Goal: Task Accomplishment & Management: Use online tool/utility

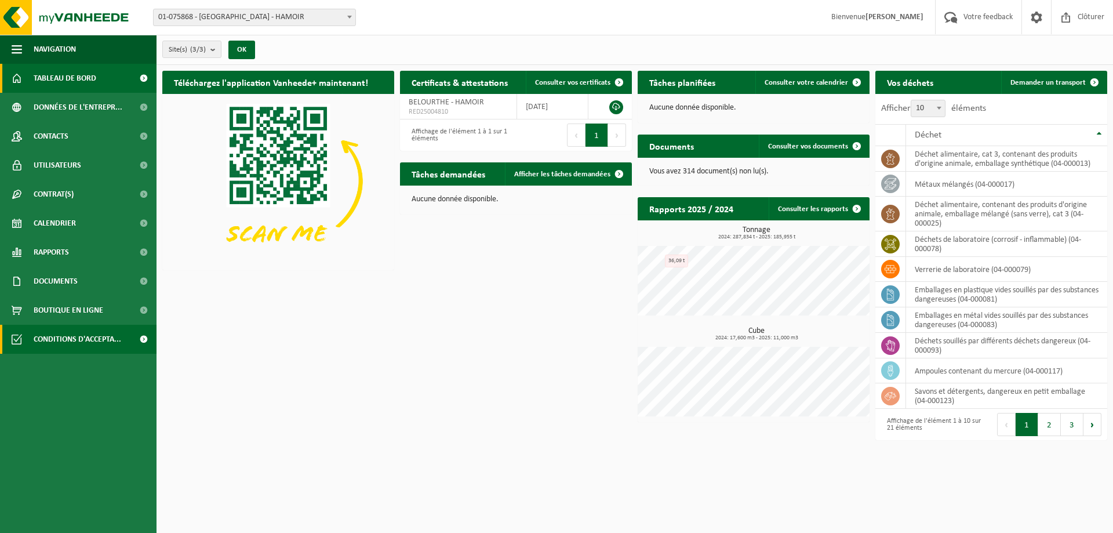
click at [115, 335] on span "Conditions d'accepta..." at bounding box center [78, 339] width 88 height 29
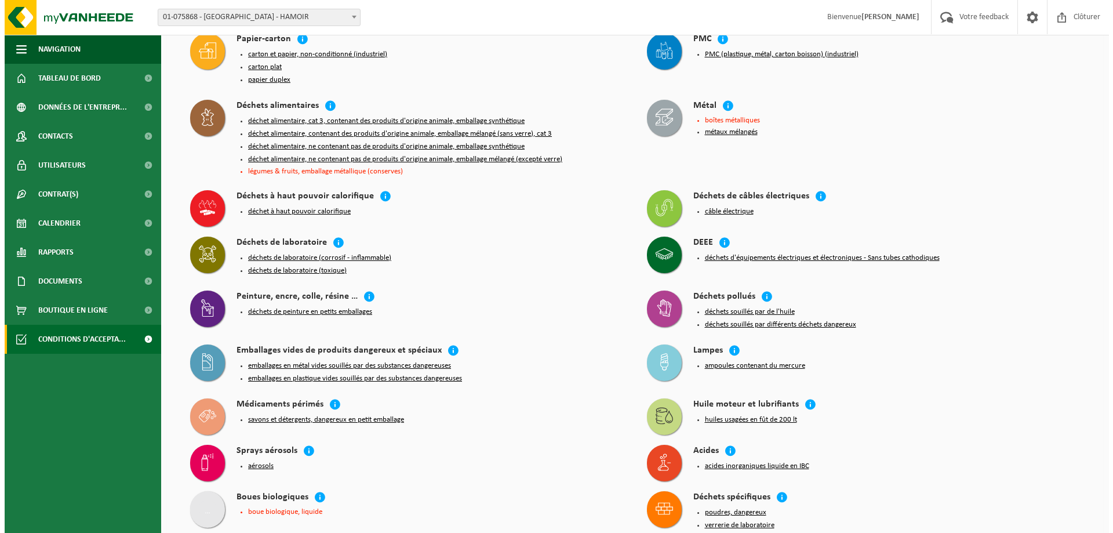
scroll to position [58, 0]
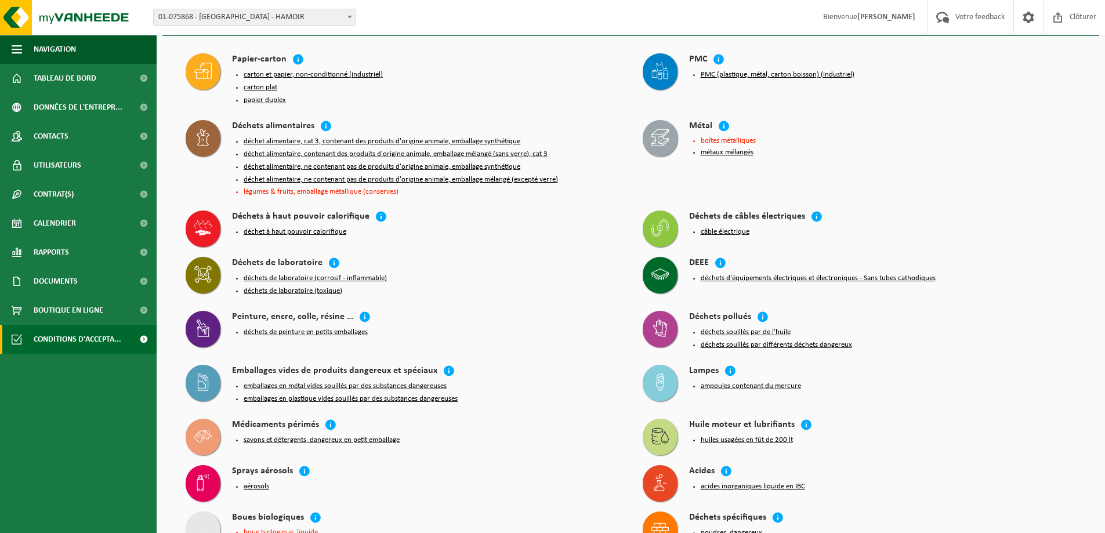
click at [464, 137] on button "déchet alimentaire, cat 3, contenant des produits d'origine animale, emballage …" at bounding box center [382, 141] width 277 height 9
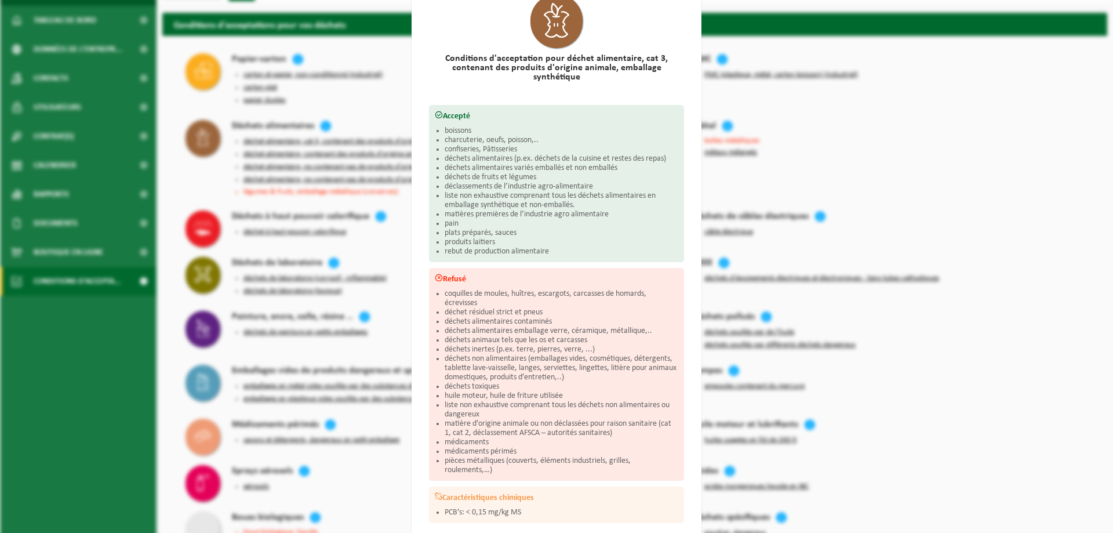
scroll to position [106, 0]
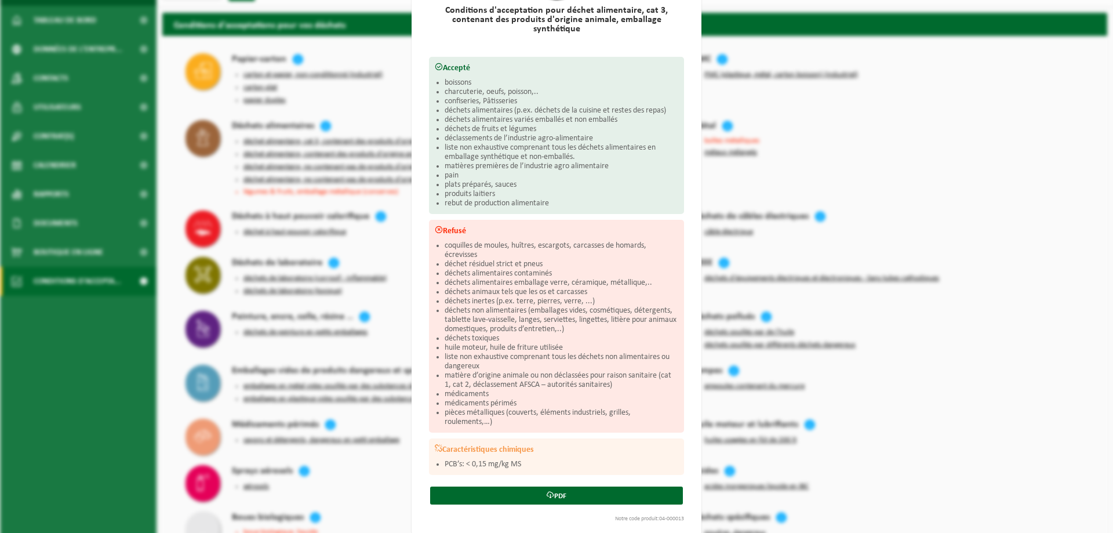
click at [322, 306] on div "Déchet alimentaire, cat 3, contenant des produits d'origine animale, emballage …" at bounding box center [556, 266] width 1113 height 533
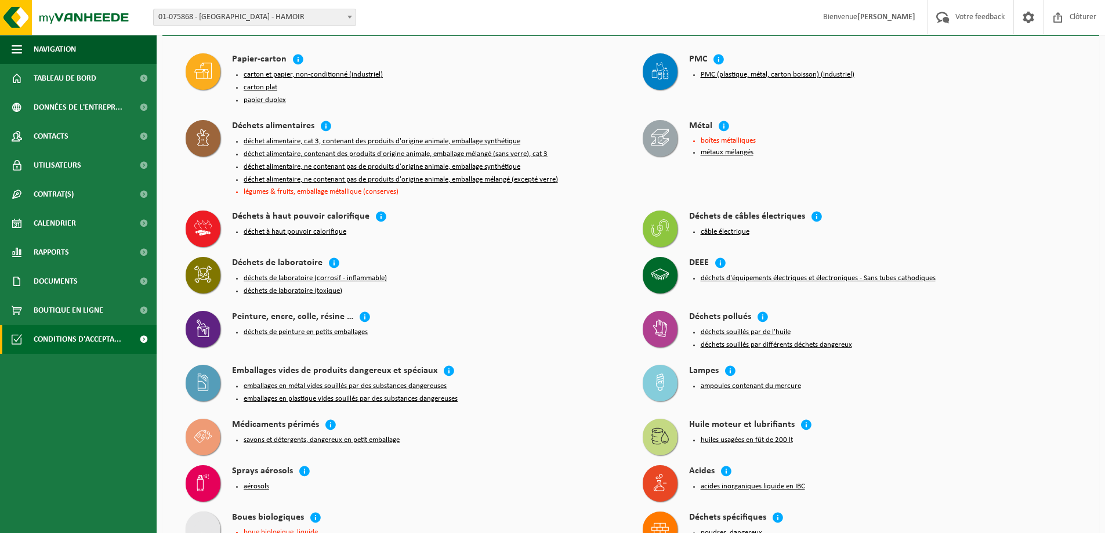
click at [306, 150] on button "déchet alimentaire, contenant des produits d'origine animale, emballage mélangé…" at bounding box center [396, 154] width 304 height 9
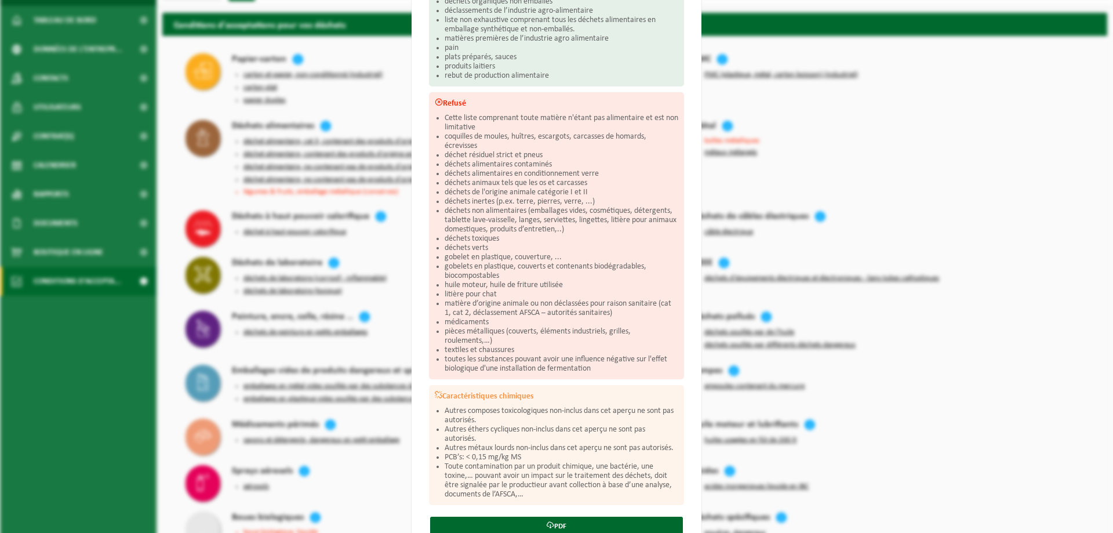
scroll to position [290, 0]
click at [816, 255] on div "Déchet alimentaire, contenant des produits d'origine animale, emballage mélangé…" at bounding box center [556, 266] width 1113 height 533
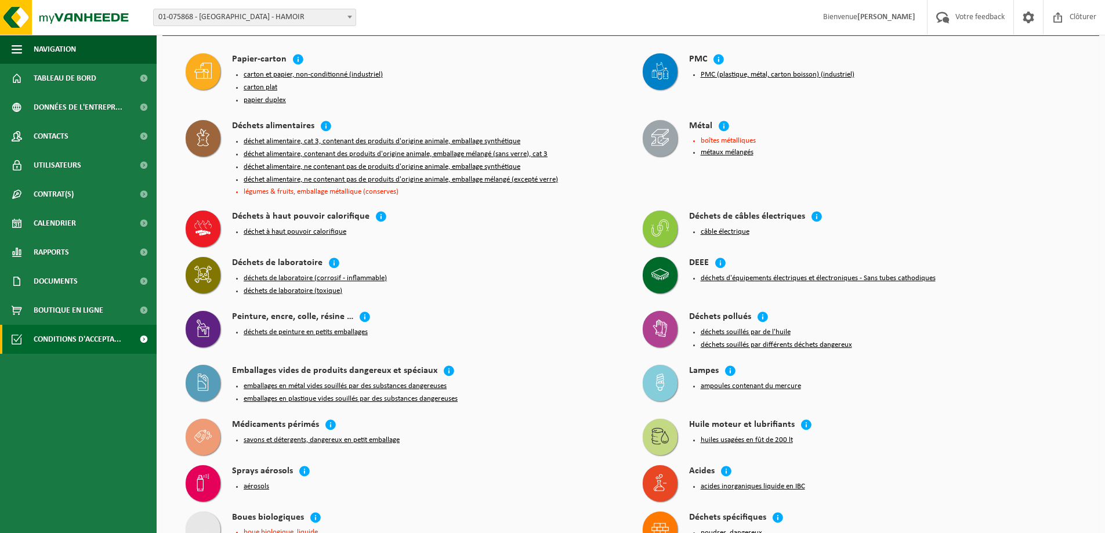
click at [444, 139] on button "déchet alimentaire, cat 3, contenant des produits d'origine animale, emballage …" at bounding box center [382, 141] width 277 height 9
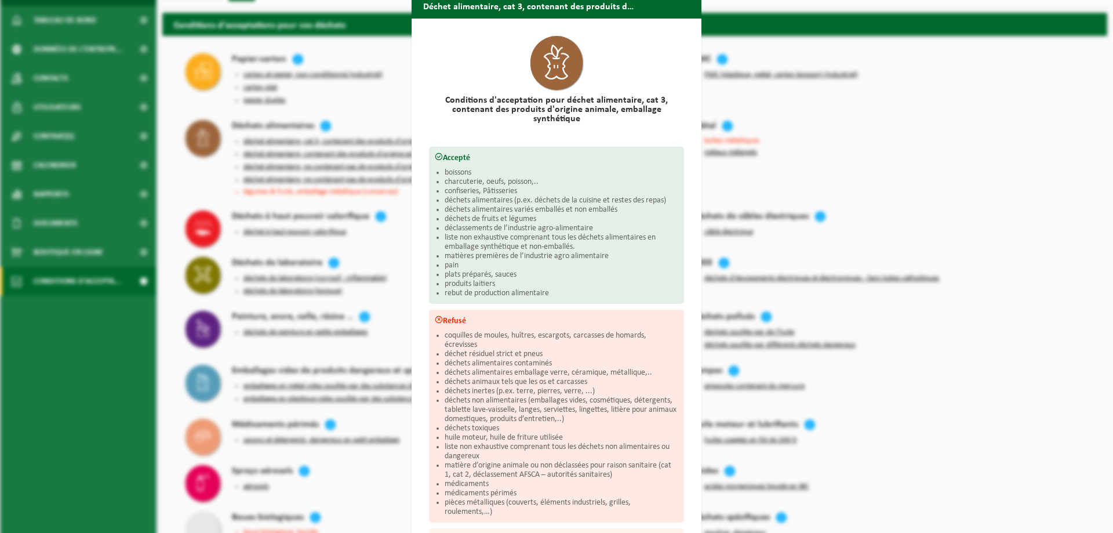
scroll to position [0, 0]
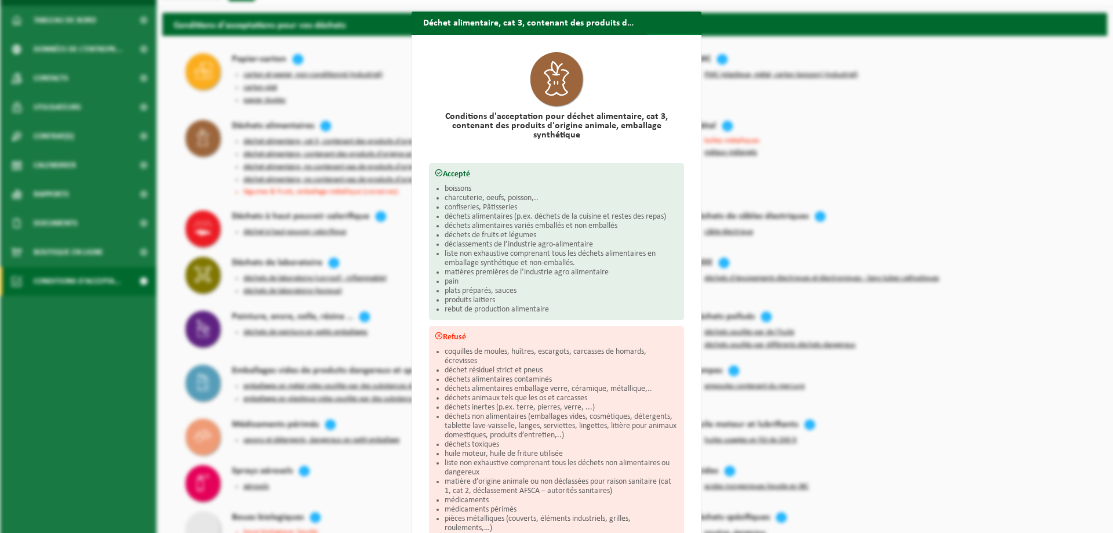
click at [677, 34] on span "button" at bounding box center [688, 45] width 23 height 23
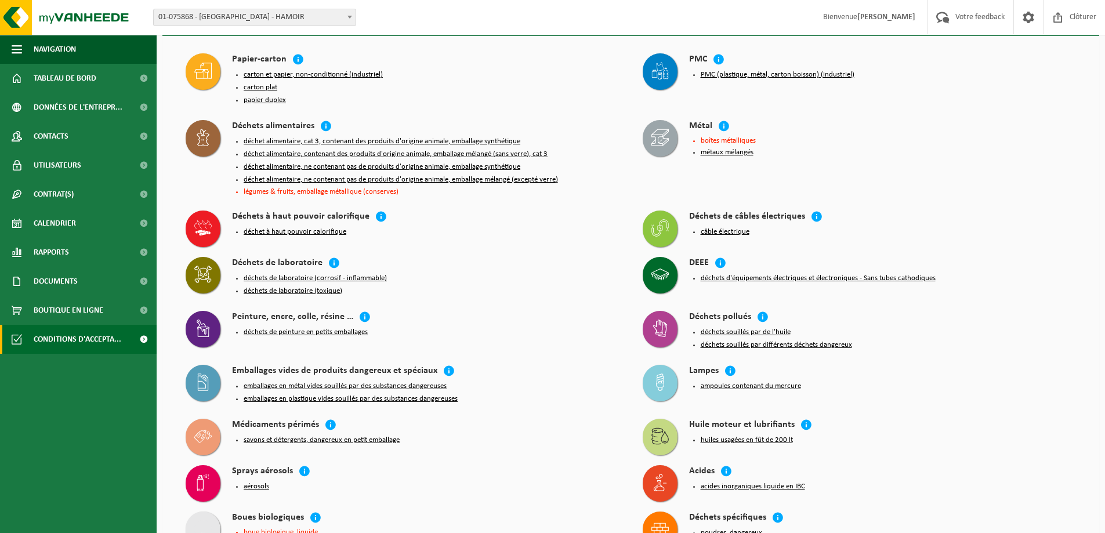
click at [471, 150] on button "déchet alimentaire, contenant des produits d'origine animale, emballage mélangé…" at bounding box center [396, 154] width 304 height 9
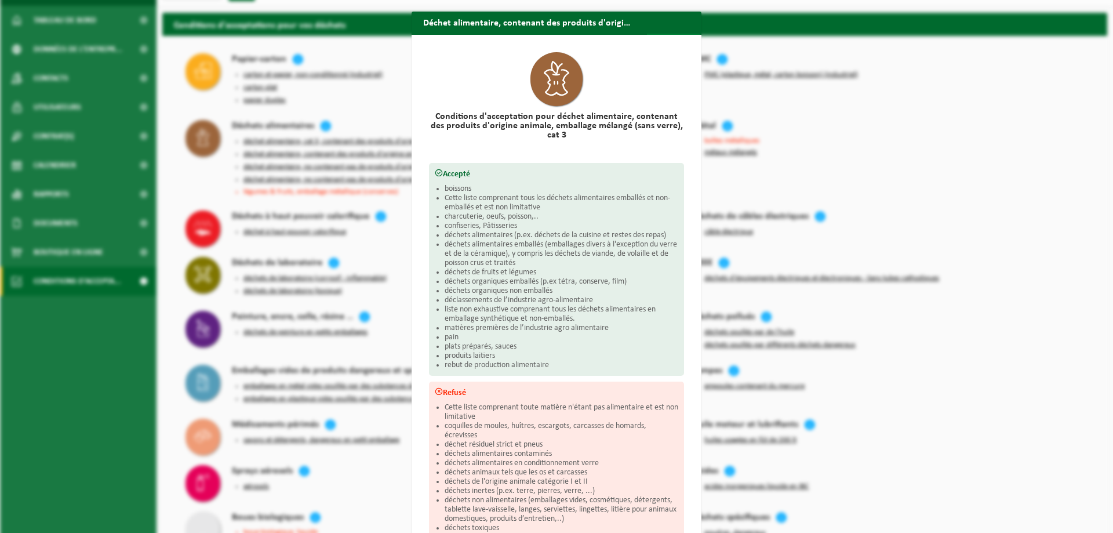
click at [681, 34] on span "button" at bounding box center [688, 45] width 23 height 23
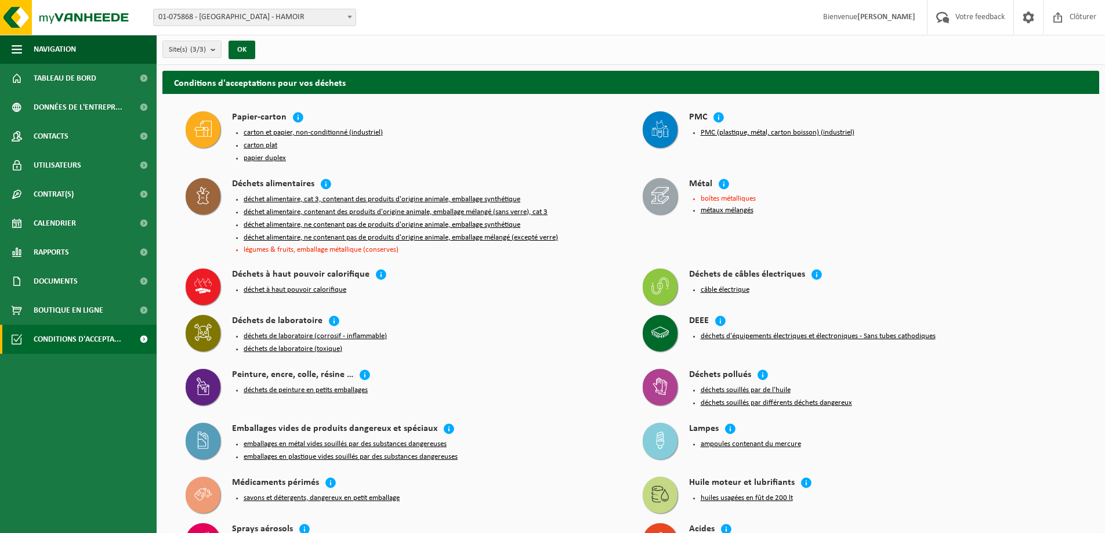
click at [402, 196] on button "déchet alimentaire, cat 3, contenant des produits d'origine animale, emballage …" at bounding box center [382, 199] width 277 height 9
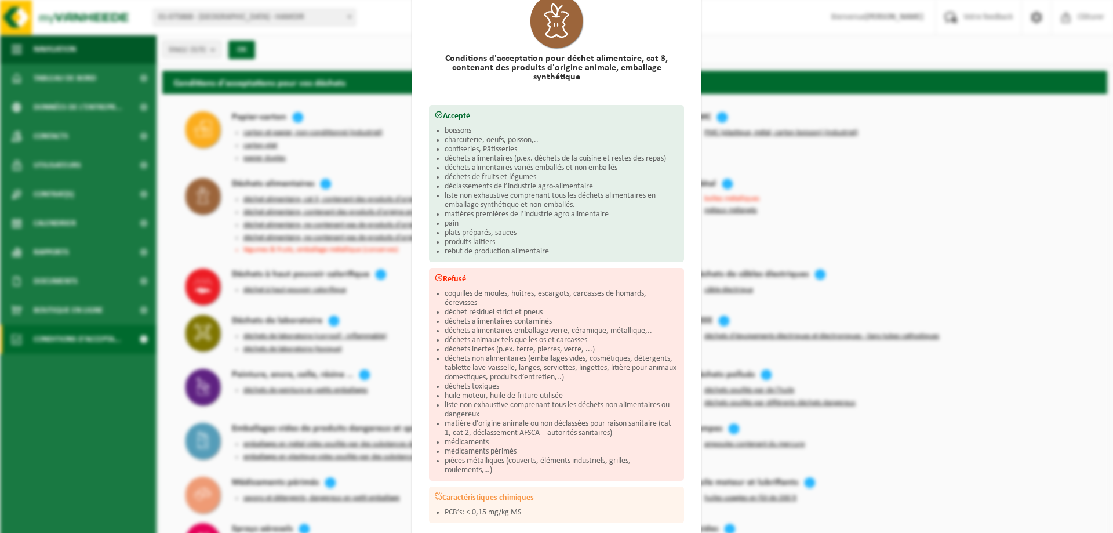
scroll to position [106, 0]
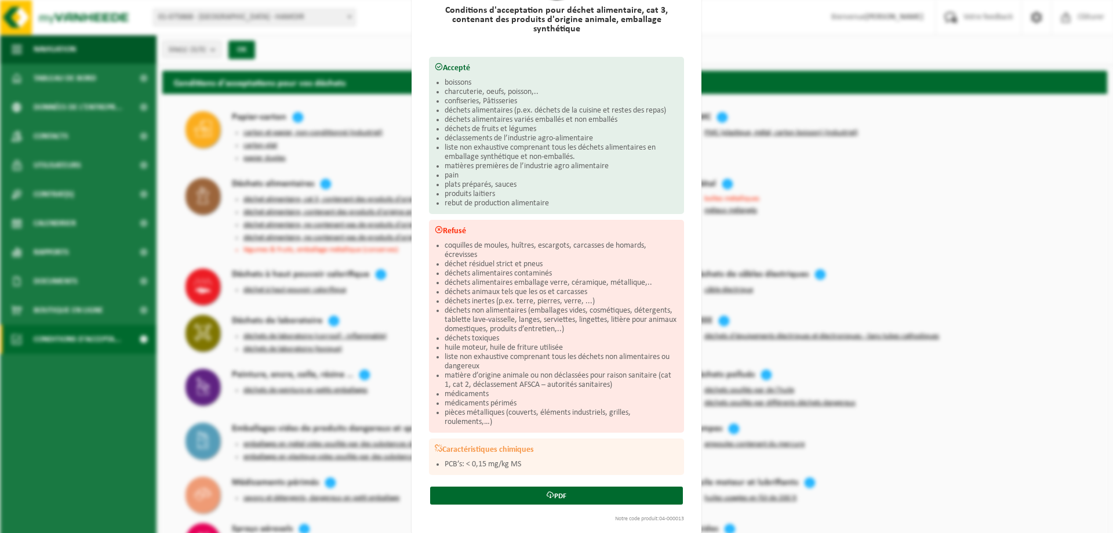
click at [351, 342] on div "Déchet alimentaire, cat 3, contenant des produits d'origine animale, emballage …" at bounding box center [556, 266] width 1113 height 533
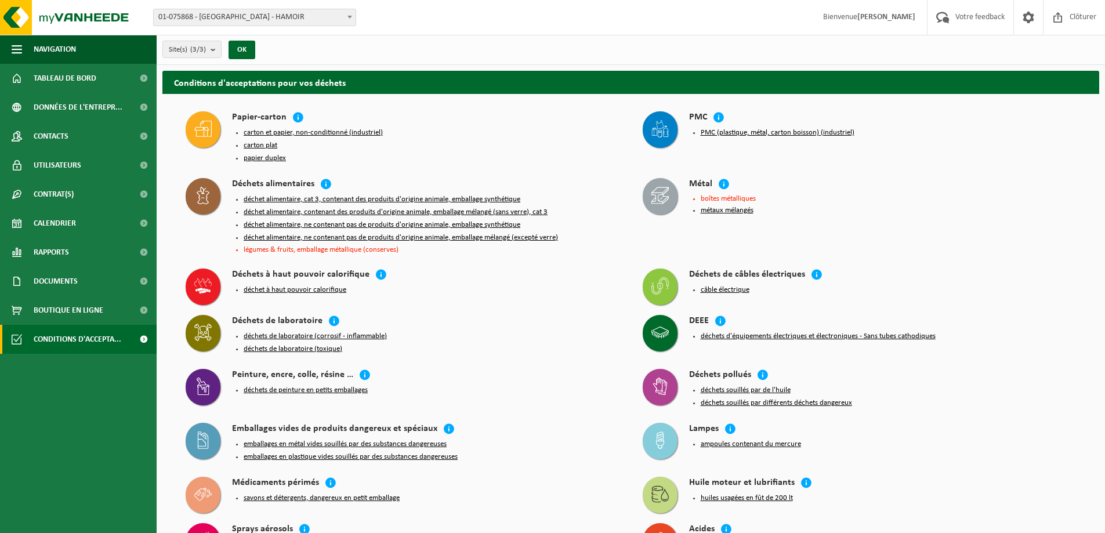
click at [336, 208] on button "déchet alimentaire, contenant des produits d'origine animale, emballage mélangé…" at bounding box center [396, 212] width 304 height 9
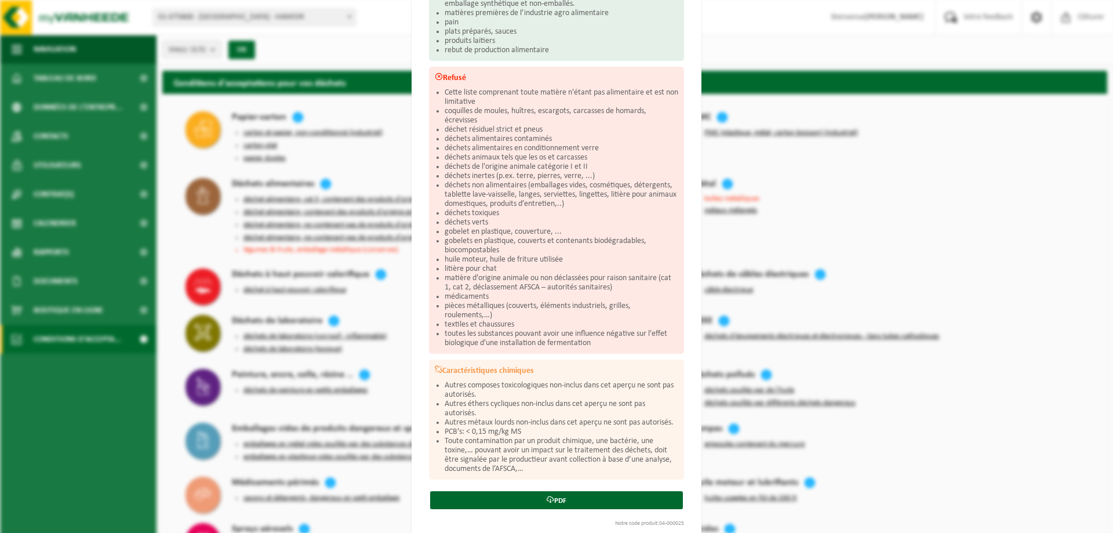
scroll to position [329, 0]
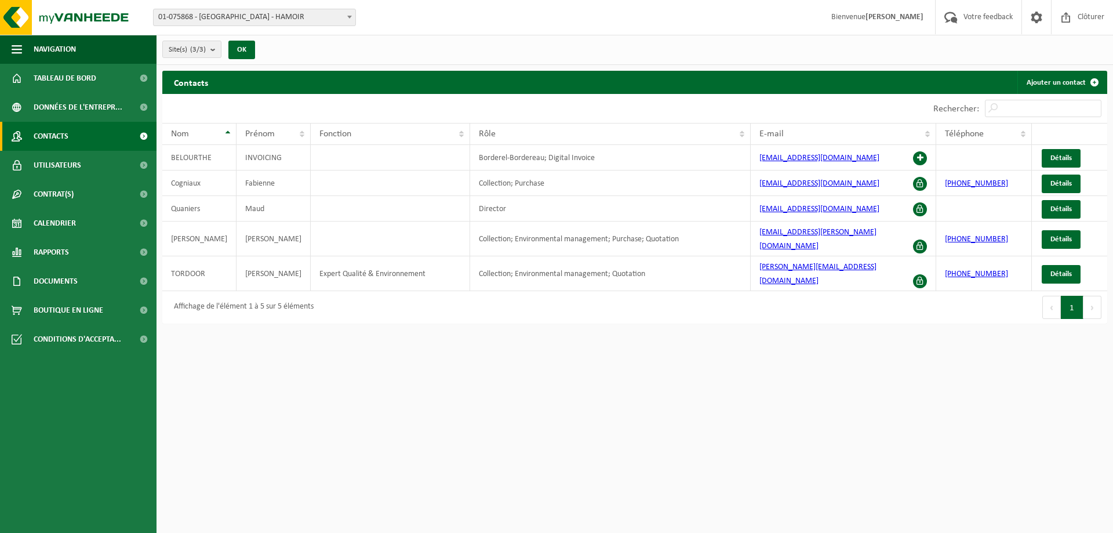
click at [129, 136] on link "Contacts" at bounding box center [78, 136] width 157 height 29
click at [89, 110] on span "Données de l'entrepr..." at bounding box center [78, 107] width 89 height 29
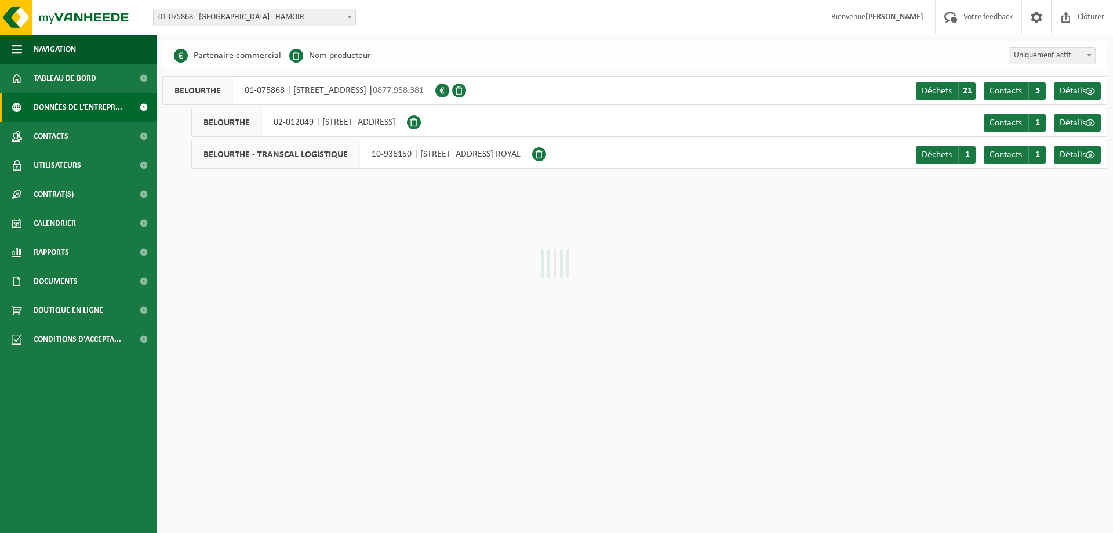
click at [103, 77] on link "Tableau de bord" at bounding box center [78, 78] width 157 height 29
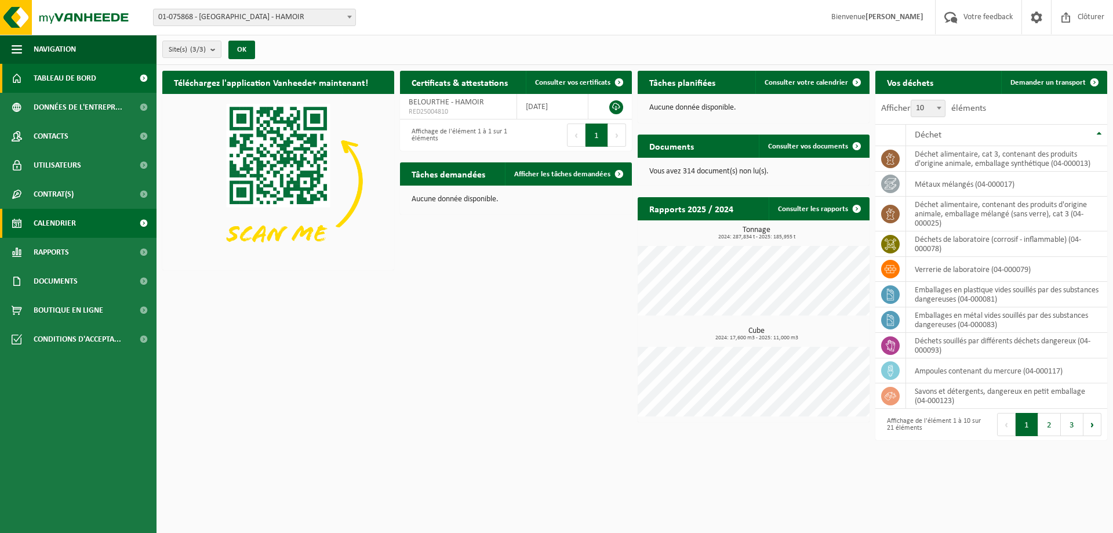
click at [94, 224] on link "Calendrier" at bounding box center [78, 223] width 157 height 29
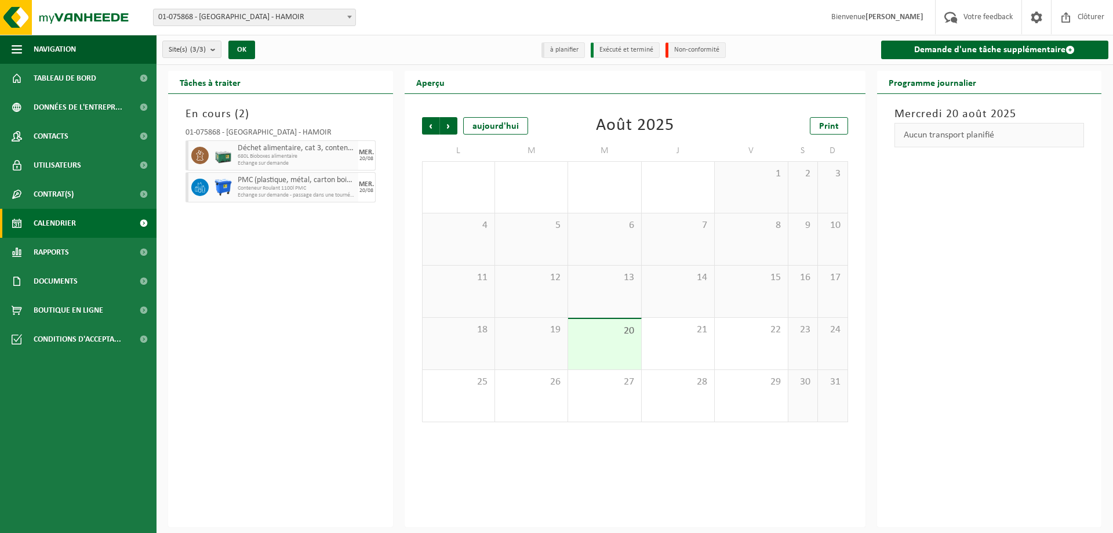
click at [624, 351] on div "20" at bounding box center [604, 344] width 72 height 50
click at [321, 190] on span "Conteneur Roulant 1100l PMC" at bounding box center [297, 188] width 118 height 7
click at [694, 324] on span "21" at bounding box center [678, 330] width 61 height 13
click at [291, 149] on span "Déchet alimentaire, cat 3, contenant des produits d'origine animale, emballage …" at bounding box center [297, 148] width 118 height 9
click at [634, 337] on div "20" at bounding box center [604, 344] width 72 height 50
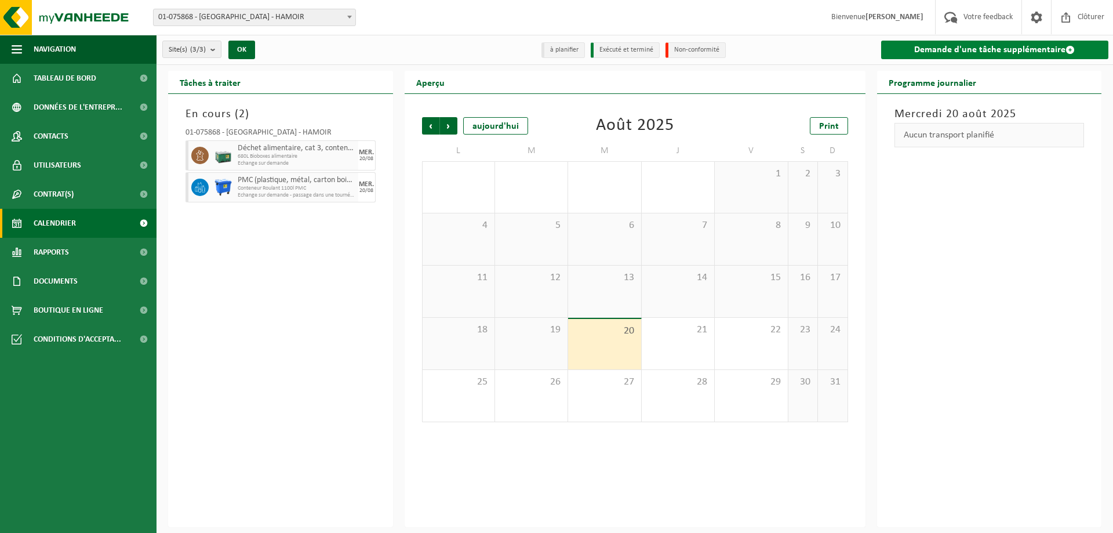
click at [1033, 47] on link "Demande d'une tâche supplémentaire" at bounding box center [995, 50] width 228 height 19
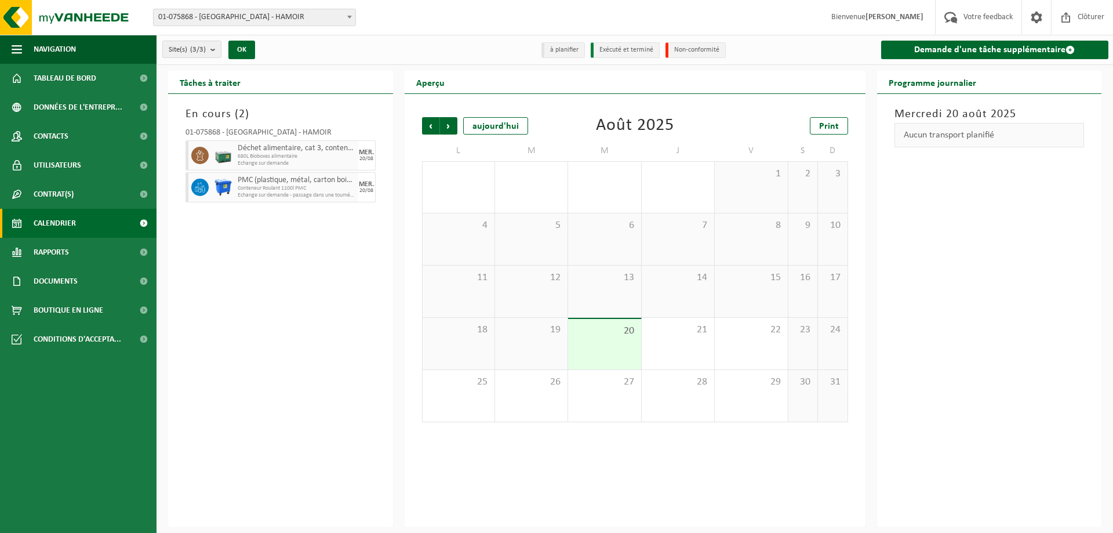
click at [521, 271] on div "12" at bounding box center [531, 292] width 72 height 52
click at [428, 128] on span "Précédent" at bounding box center [430, 125] width 17 height 17
click at [649, 296] on div "1" at bounding box center [678, 303] width 61 height 15
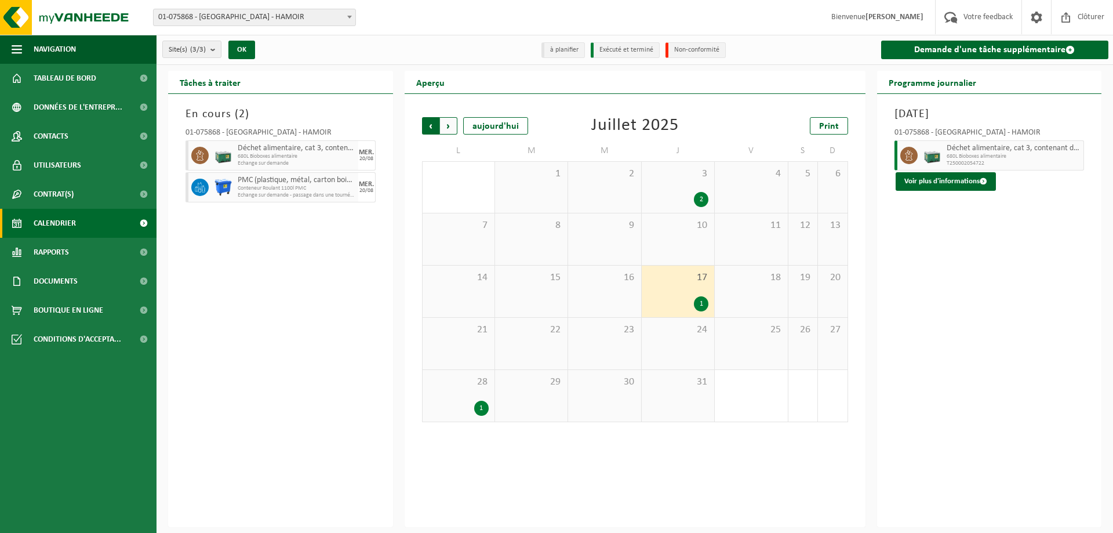
click at [446, 126] on span "Suivant" at bounding box center [448, 125] width 17 height 17
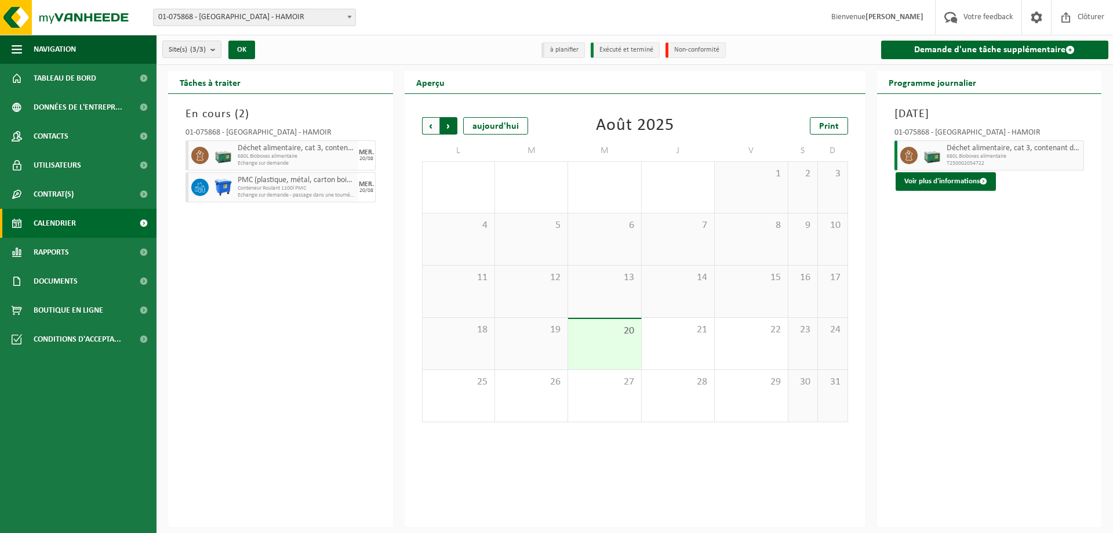
click at [432, 127] on span "Précédent" at bounding box center [430, 125] width 17 height 17
click at [693, 308] on div "1" at bounding box center [678, 303] width 61 height 15
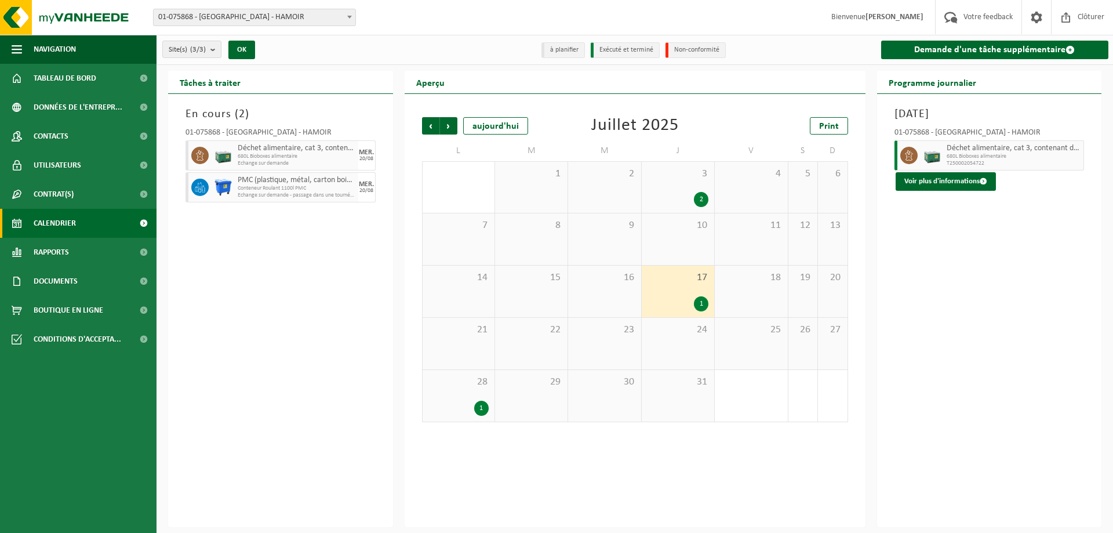
click at [443, 390] on div "28 1" at bounding box center [459, 396] width 72 height 52
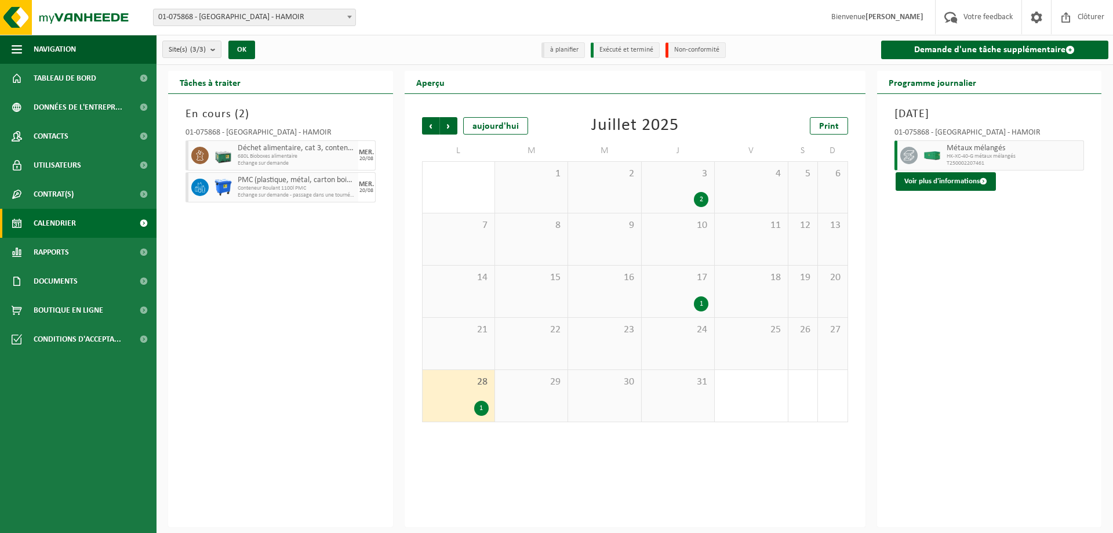
click at [676, 194] on div "2" at bounding box center [678, 199] width 61 height 15
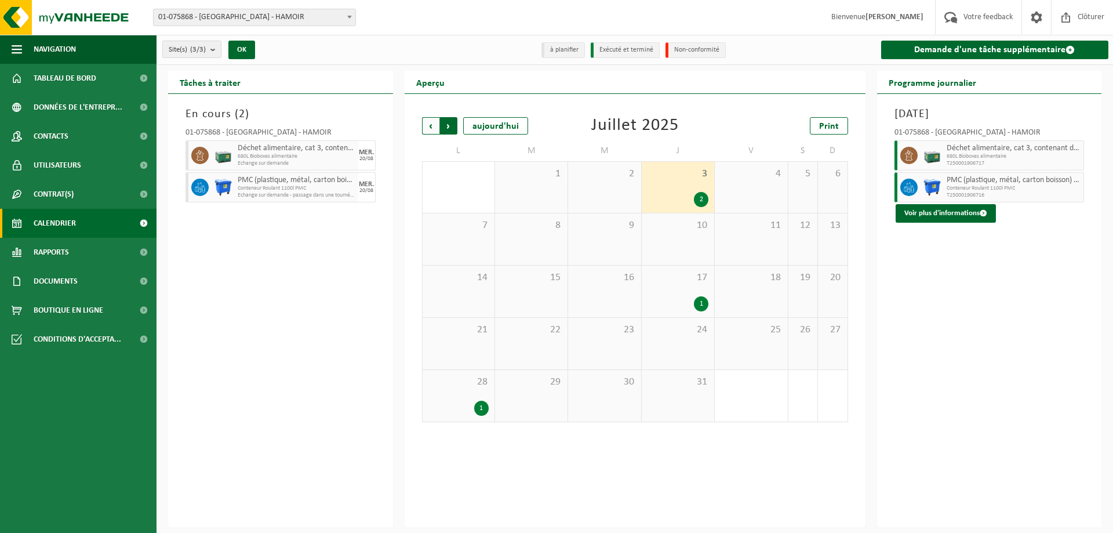
click at [432, 129] on span "Précédent" at bounding box center [430, 125] width 17 height 17
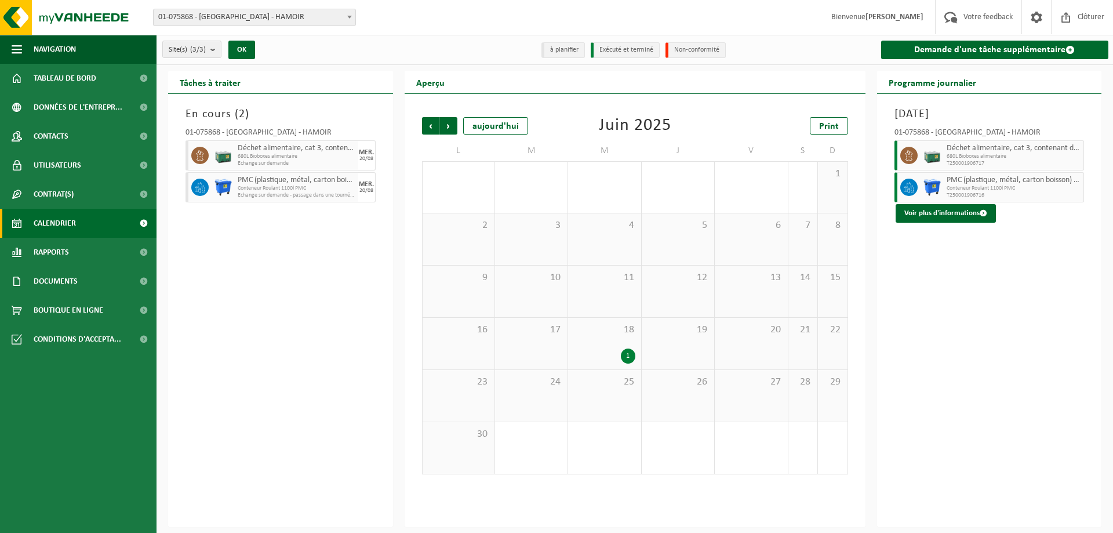
click at [600, 346] on div "18 1" at bounding box center [604, 344] width 72 height 52
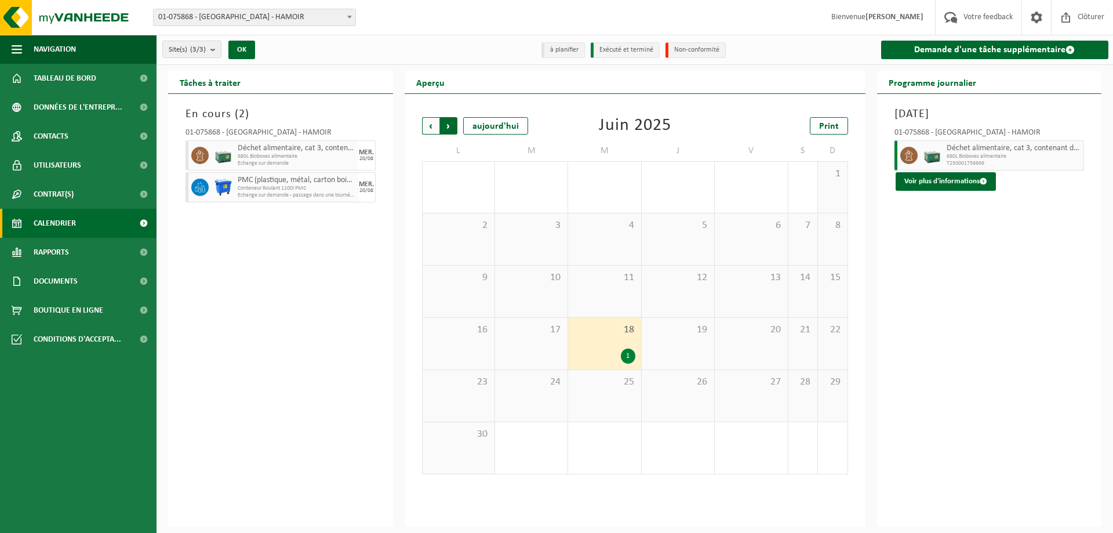
click at [423, 131] on span "Précédent" at bounding box center [430, 125] width 17 height 17
click at [449, 395] on div "26 2" at bounding box center [459, 396] width 72 height 52
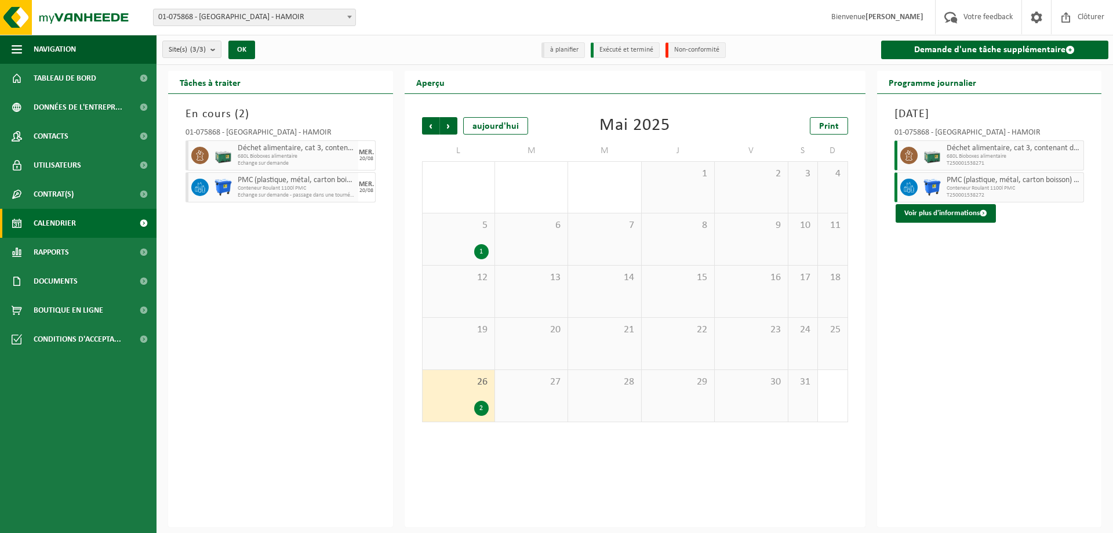
click at [445, 238] on div "5 1" at bounding box center [459, 239] width 72 height 52
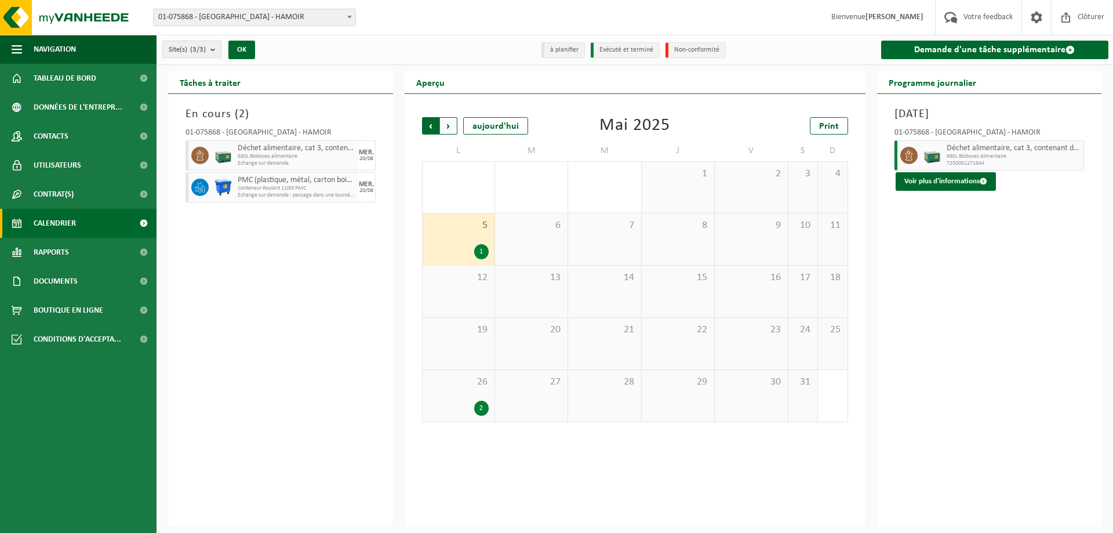
click at [445, 132] on span "Suivant" at bounding box center [448, 125] width 17 height 17
